Goal: Book appointment/travel/reservation

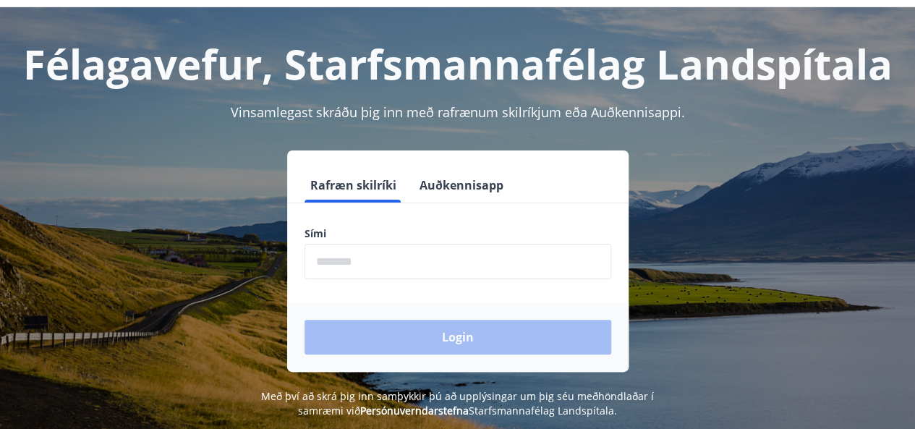
scroll to position [72, 0]
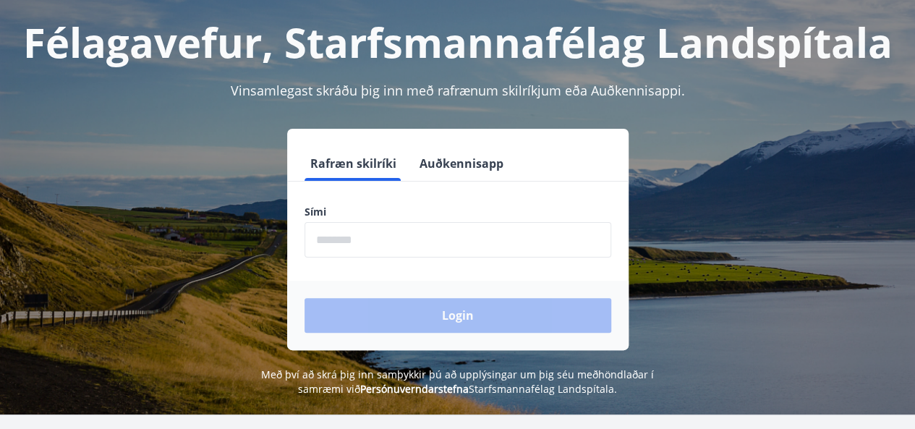
click at [414, 237] on input "phone" at bounding box center [458, 239] width 307 height 35
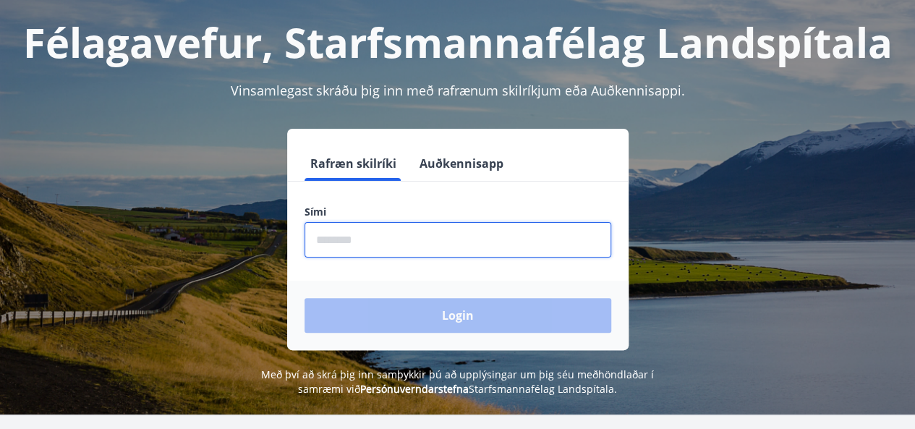
type input "********"
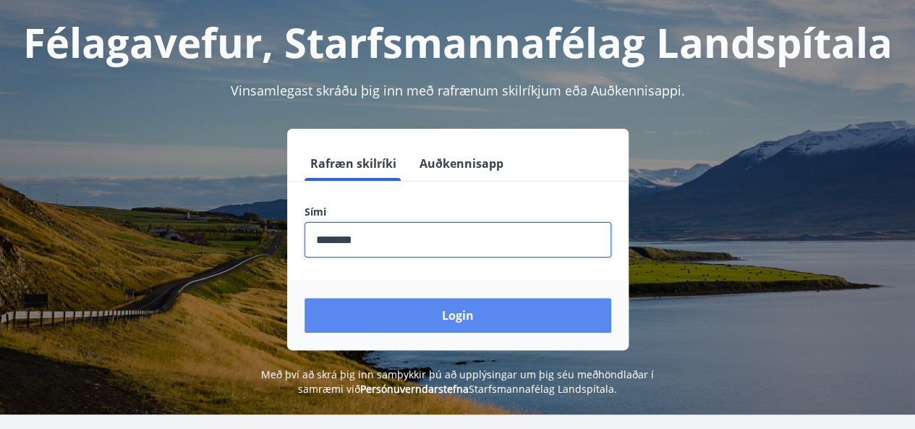
click at [421, 314] on button "Login" at bounding box center [458, 315] width 307 height 35
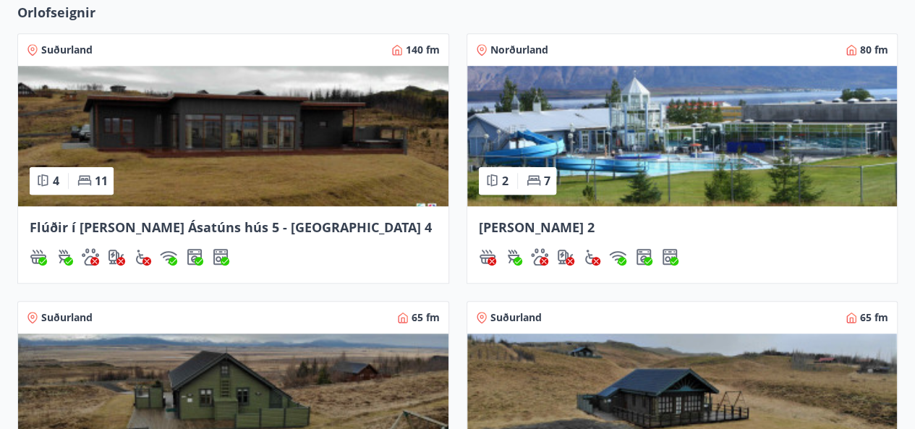
scroll to position [579, 0]
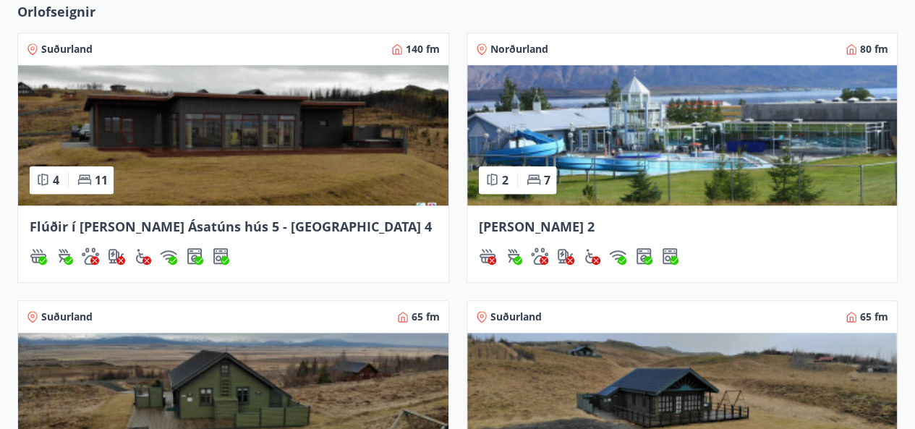
click at [165, 162] on img at bounding box center [233, 135] width 430 height 140
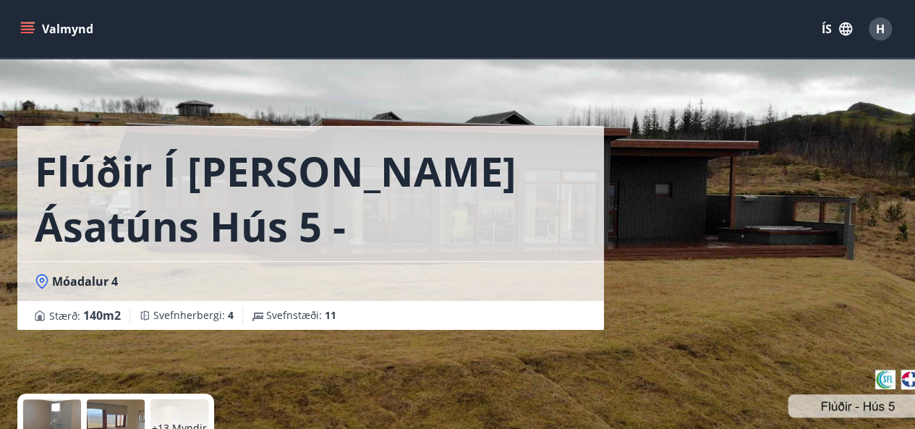
click at [27, 31] on icon "menu" at bounding box center [27, 29] width 14 height 14
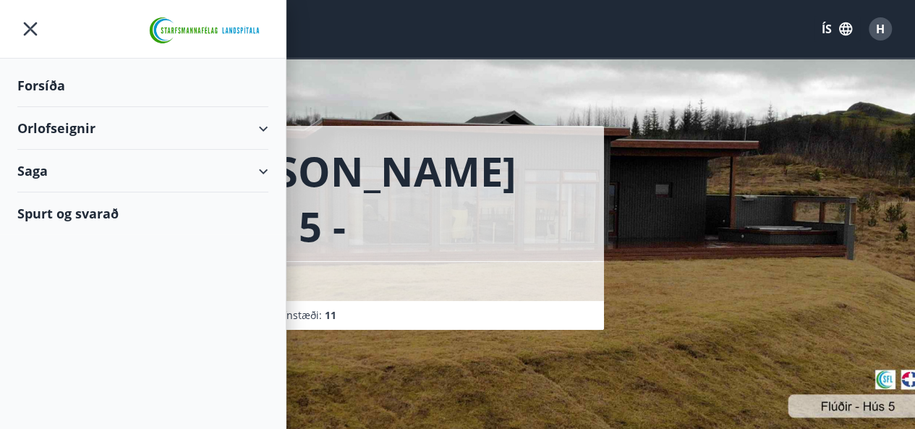
click at [266, 125] on div "Orlofseignir" at bounding box center [142, 128] width 251 height 43
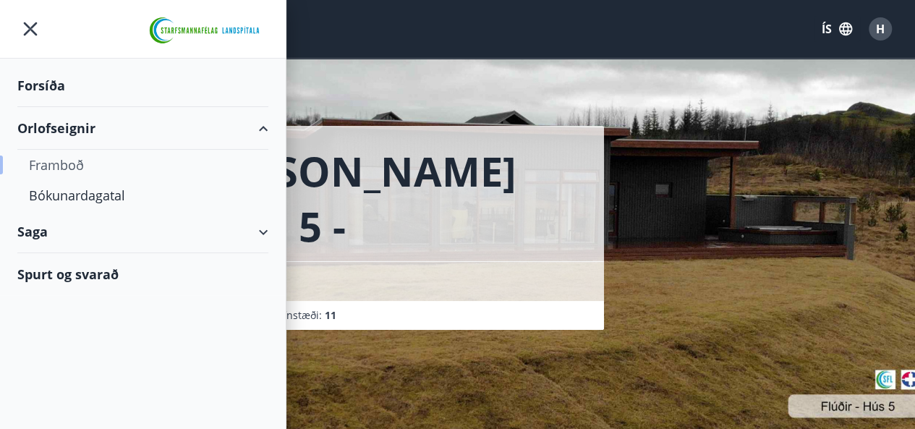
click at [62, 158] on div "Framboð" at bounding box center [143, 165] width 228 height 30
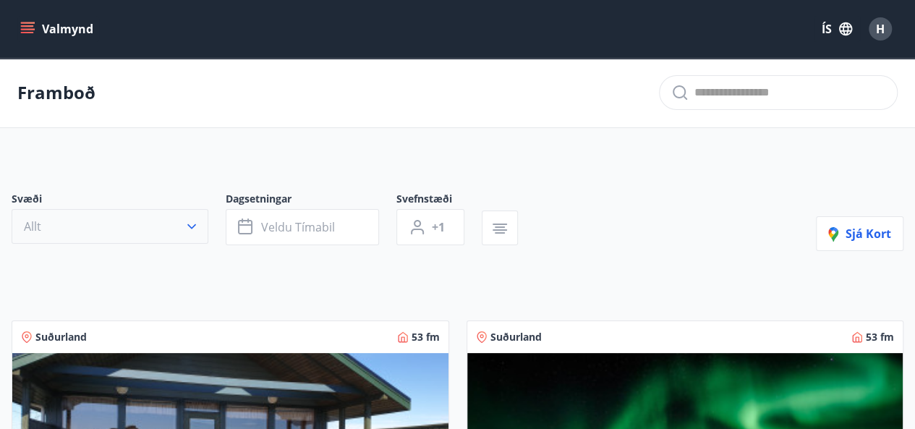
click at [196, 226] on icon "button" at bounding box center [191, 226] width 14 height 14
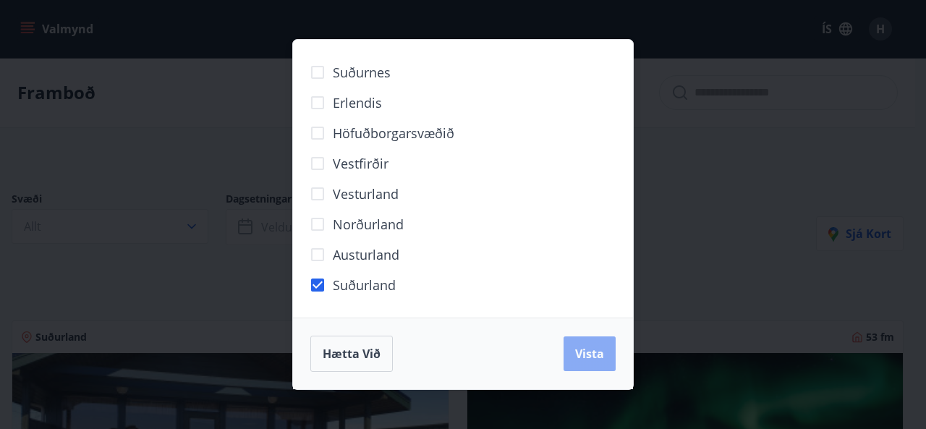
click at [589, 352] on span "Vista" at bounding box center [589, 354] width 29 height 16
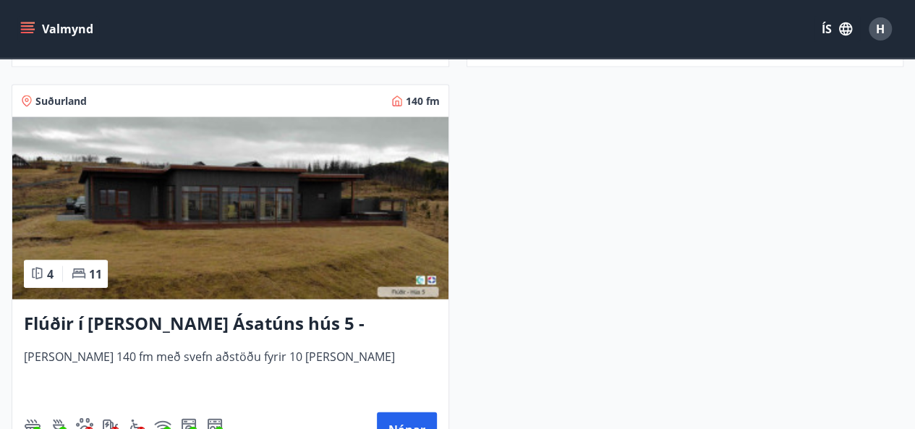
scroll to position [1664, 0]
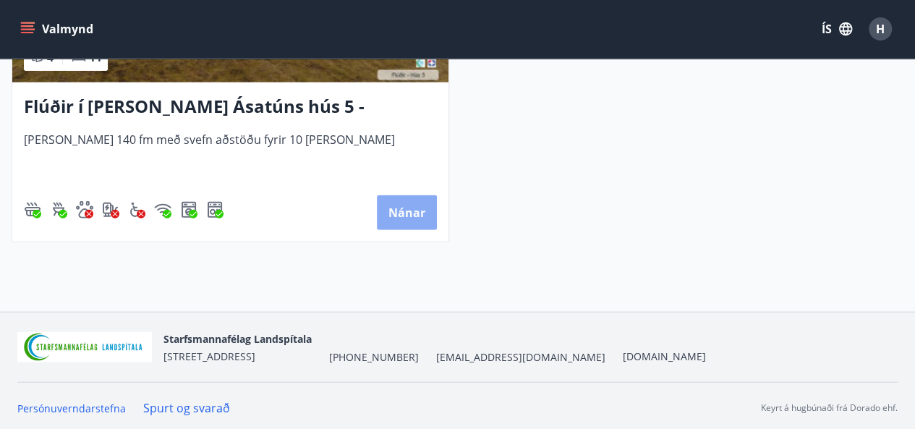
click at [389, 203] on button "Nánar" at bounding box center [407, 212] width 60 height 35
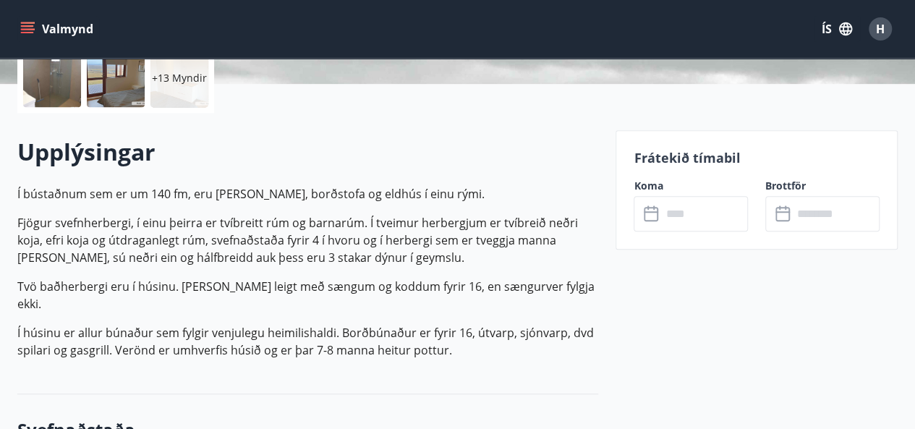
scroll to position [362, 0]
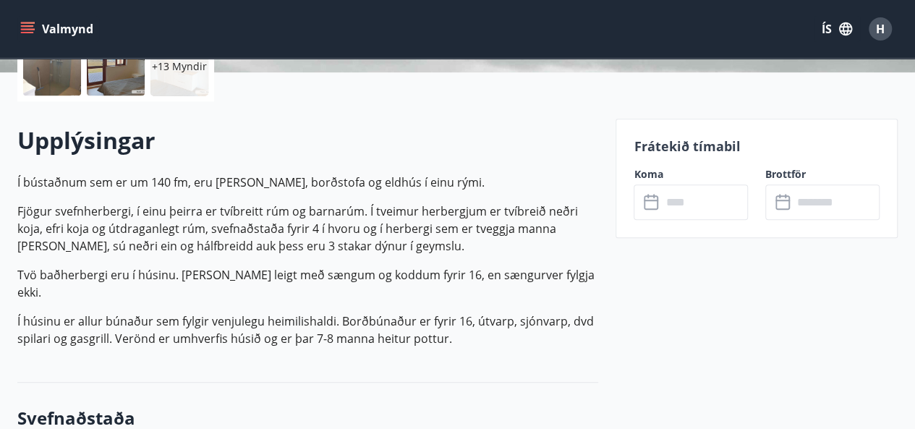
click at [700, 214] on input "text" at bounding box center [704, 201] width 87 height 35
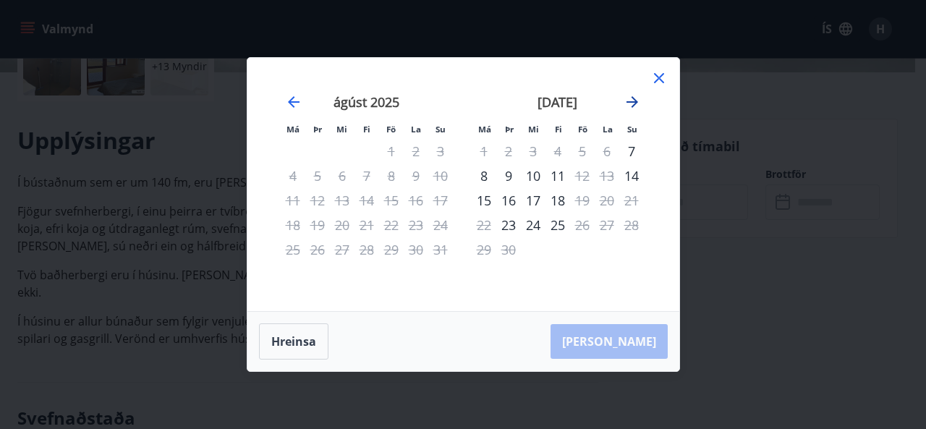
click at [631, 99] on icon "Move forward to switch to the next month." at bounding box center [631, 101] width 17 height 17
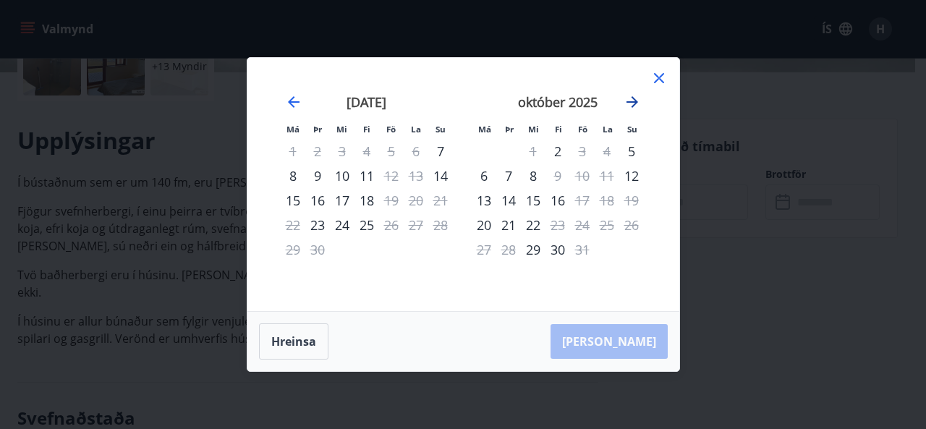
click at [631, 99] on icon "Move forward to switch to the next month." at bounding box center [631, 101] width 17 height 17
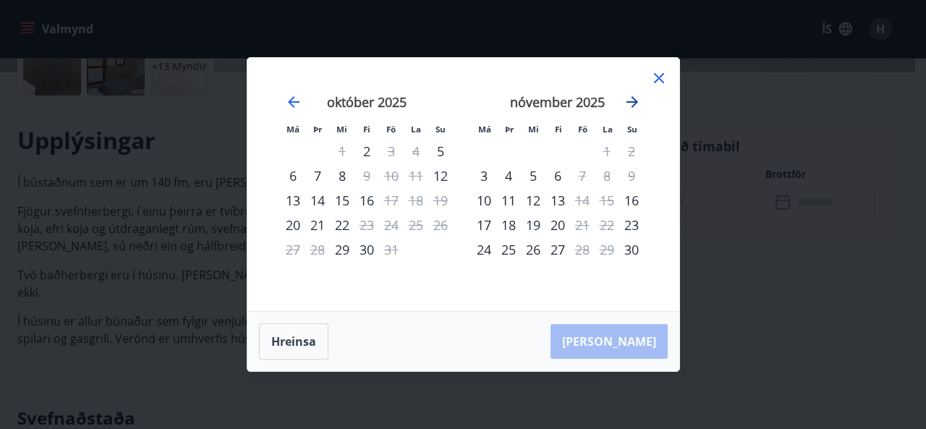
click at [631, 99] on icon "Move forward to switch to the next month." at bounding box center [631, 101] width 17 height 17
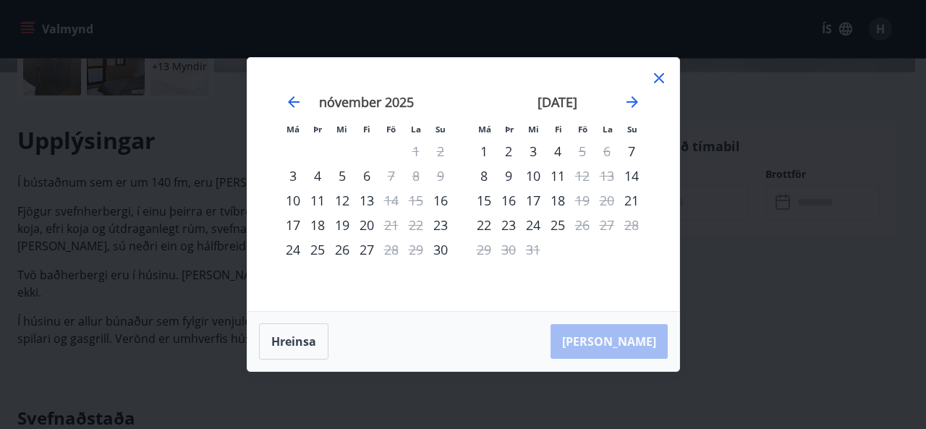
click at [653, 73] on icon at bounding box center [658, 77] width 17 height 17
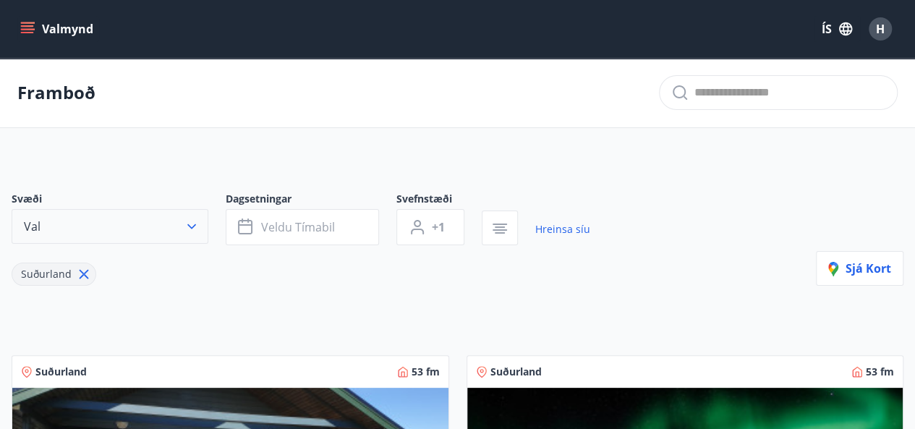
click at [189, 226] on icon "button" at bounding box center [191, 226] width 14 height 14
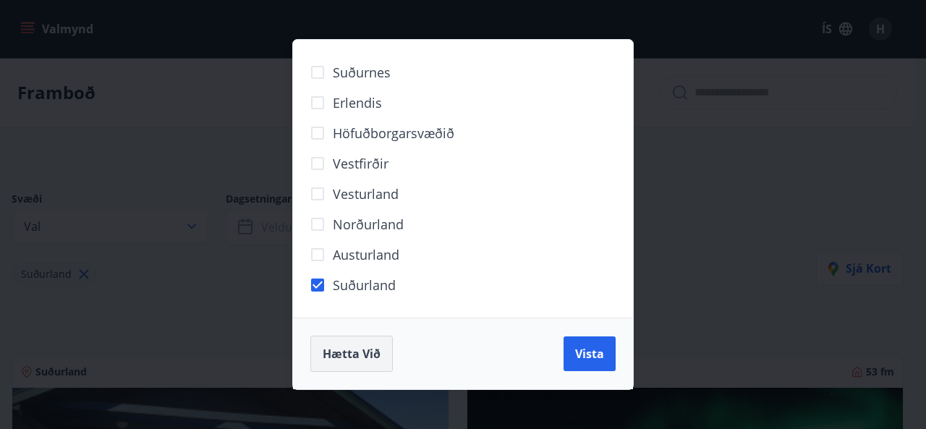
click at [339, 355] on span "Hætta við" at bounding box center [352, 354] width 58 height 16
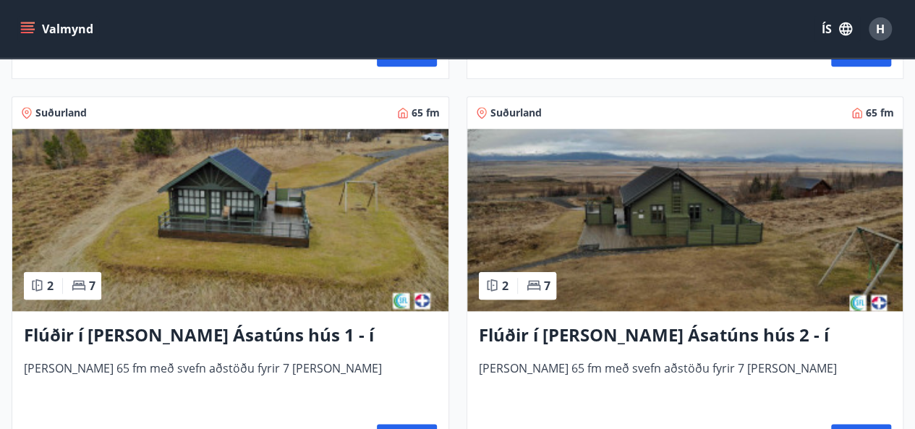
scroll to position [723, 0]
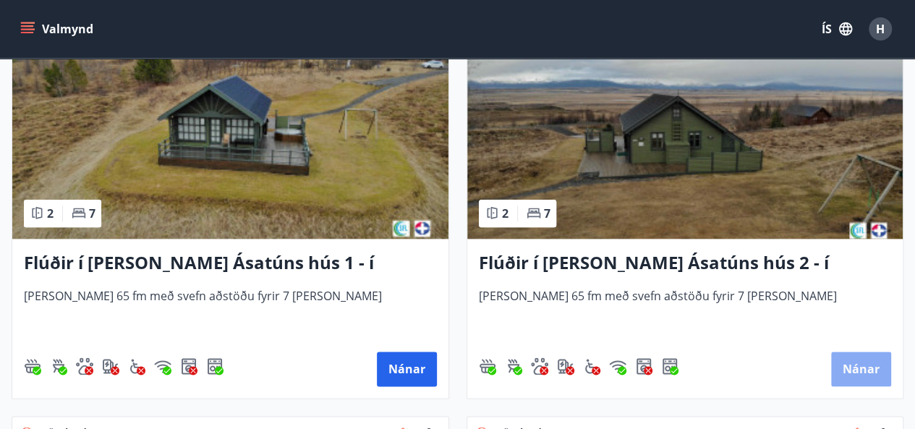
click at [846, 367] on button "Nánar" at bounding box center [861, 369] width 60 height 35
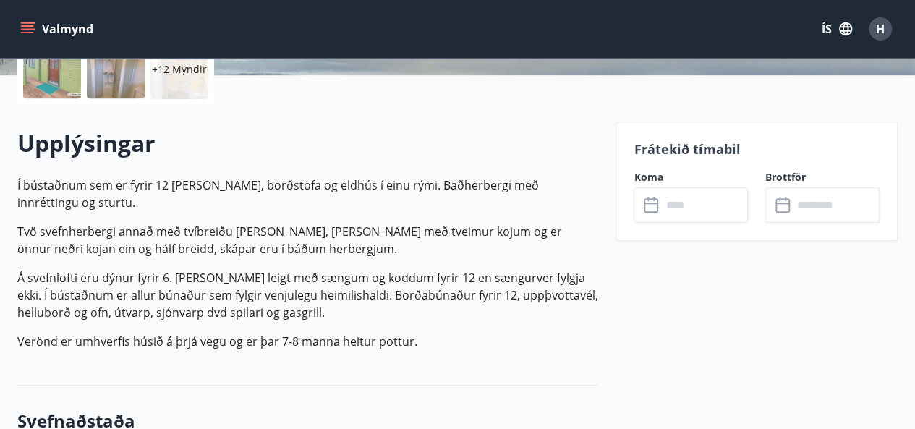
scroll to position [362, 0]
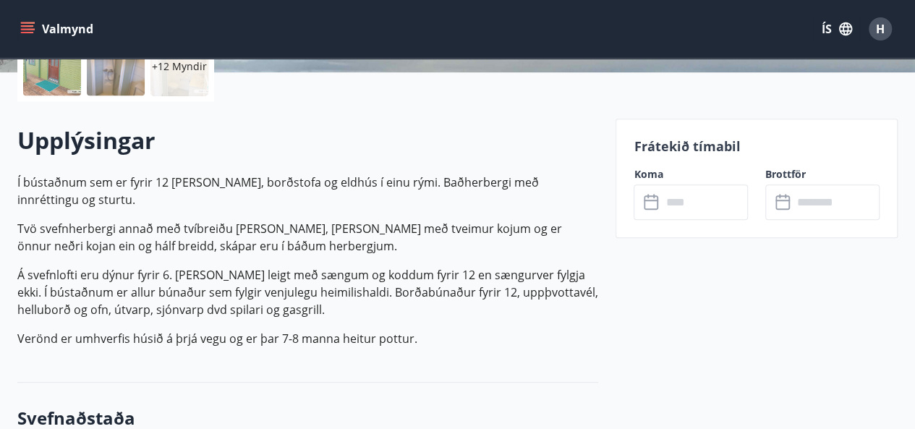
click at [699, 209] on input "text" at bounding box center [704, 201] width 87 height 35
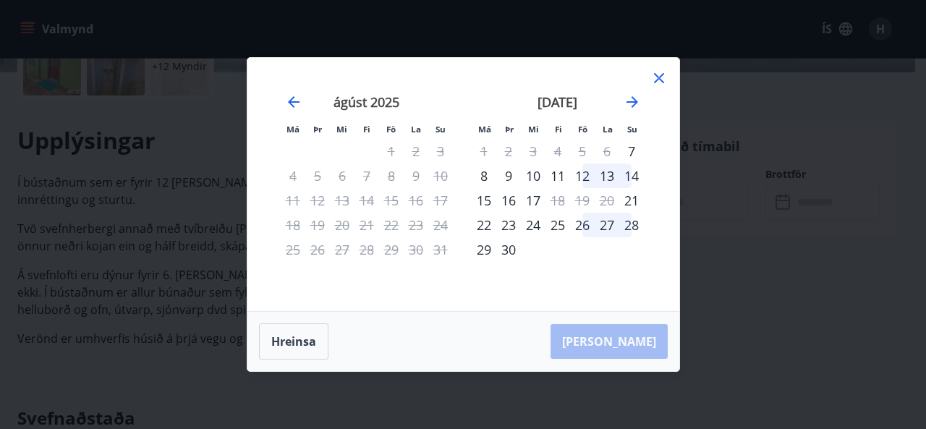
click at [658, 83] on icon at bounding box center [658, 77] width 17 height 17
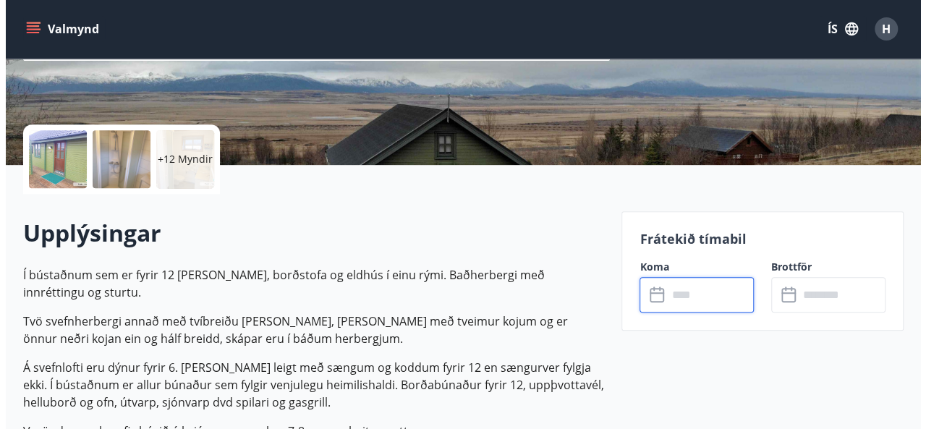
scroll to position [289, 0]
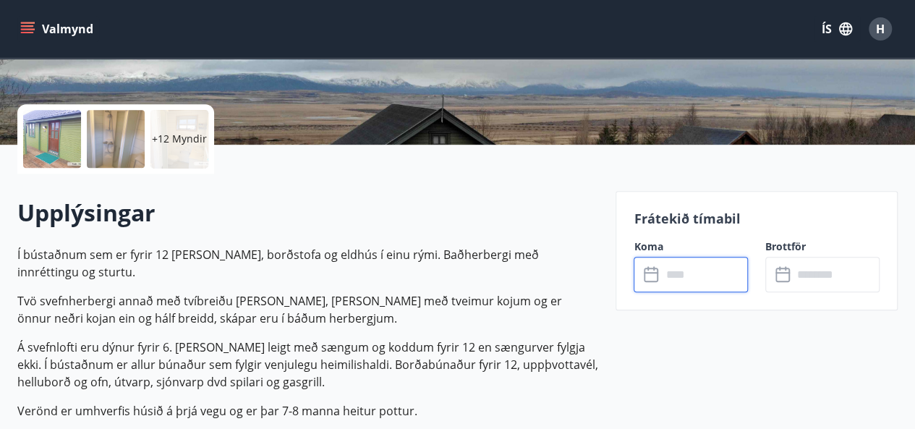
click at [159, 136] on p "+12 Myndir" at bounding box center [179, 139] width 55 height 14
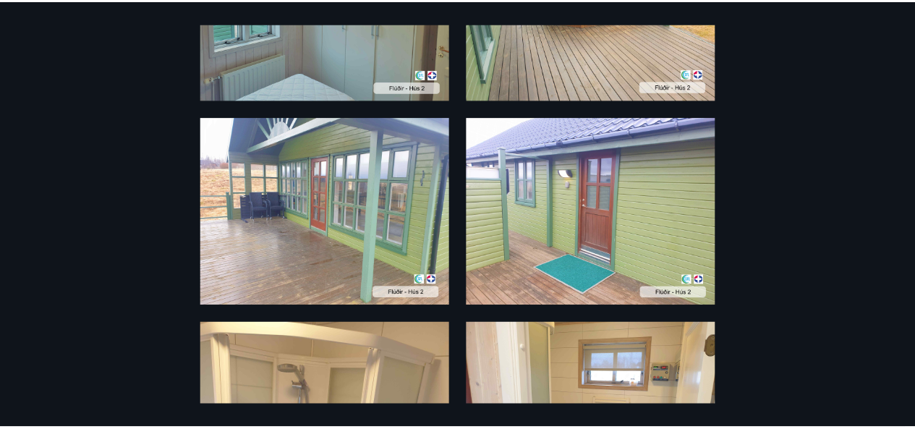
scroll to position [0, 0]
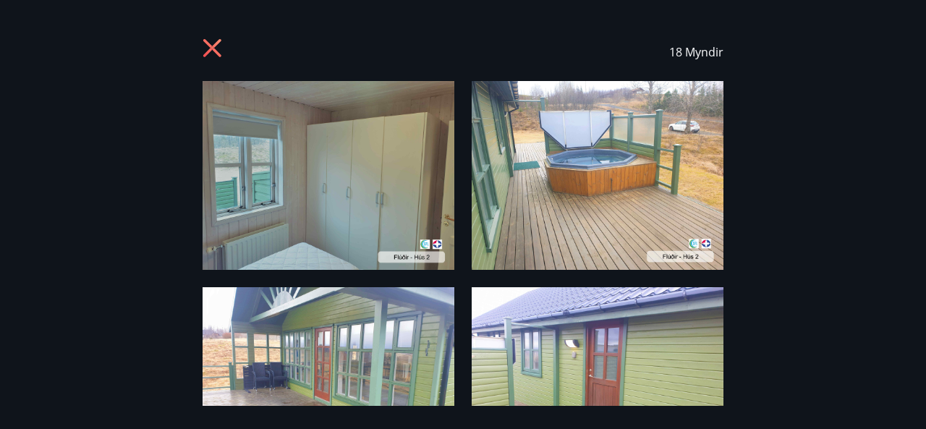
click at [210, 49] on icon at bounding box center [212, 48] width 18 height 18
